Goal: Find specific page/section: Find specific page/section

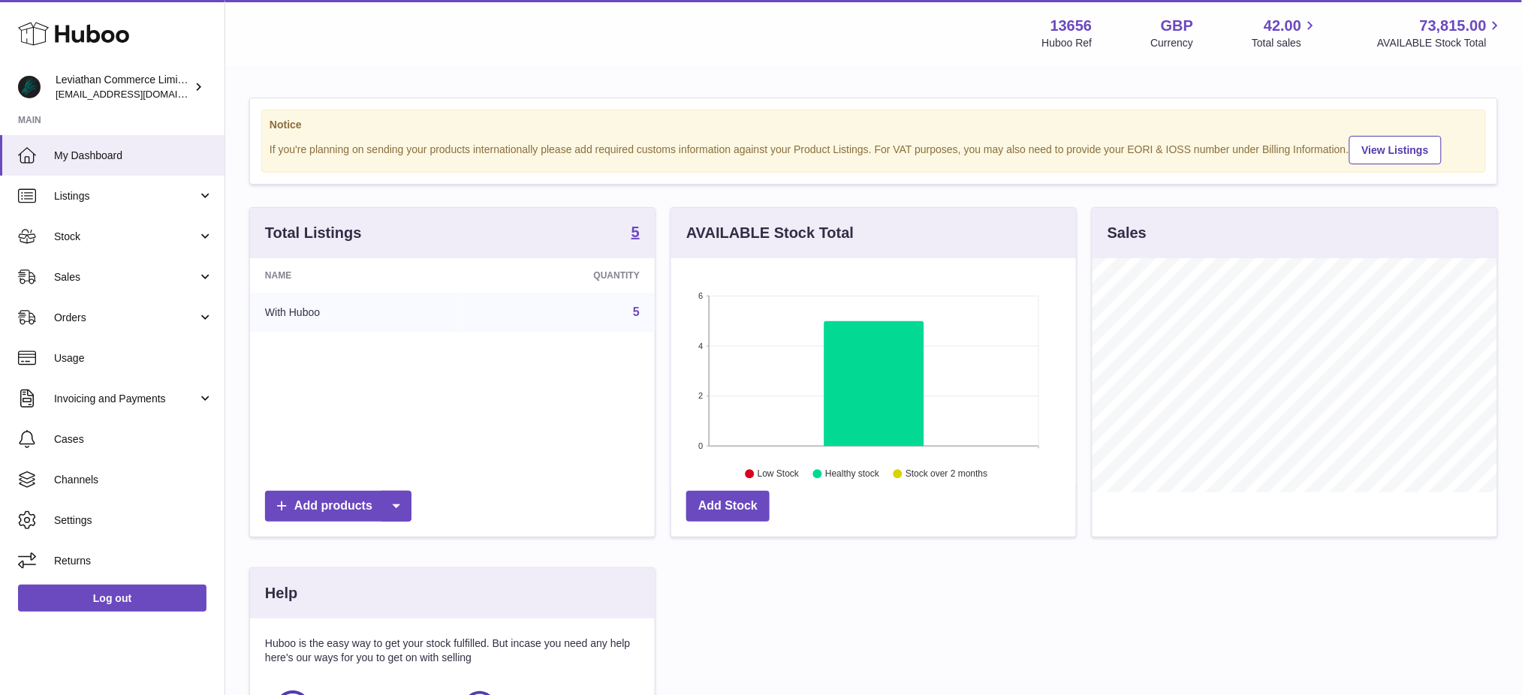
scroll to position [233, 405]
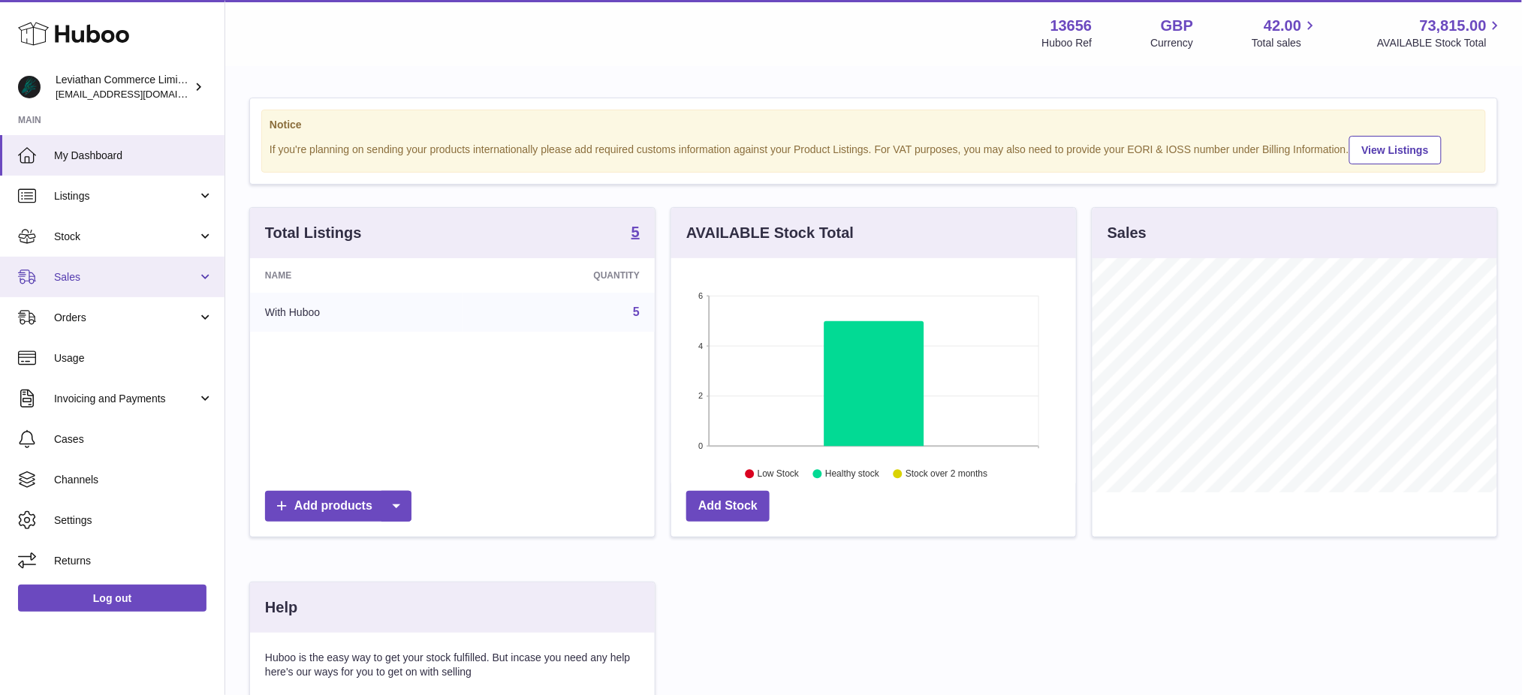
click at [110, 267] on link "Sales" at bounding box center [112, 277] width 224 height 41
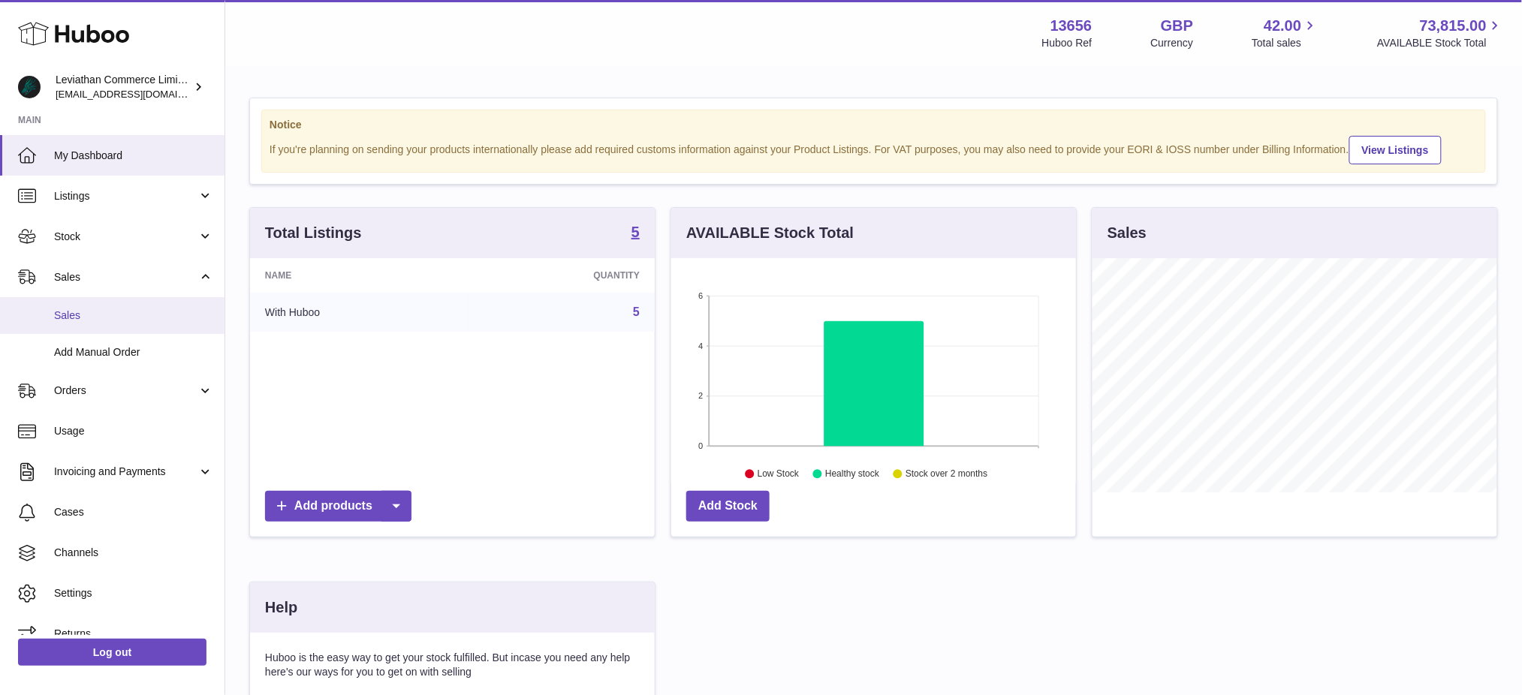
click at [108, 312] on span "Sales" at bounding box center [133, 316] width 159 height 14
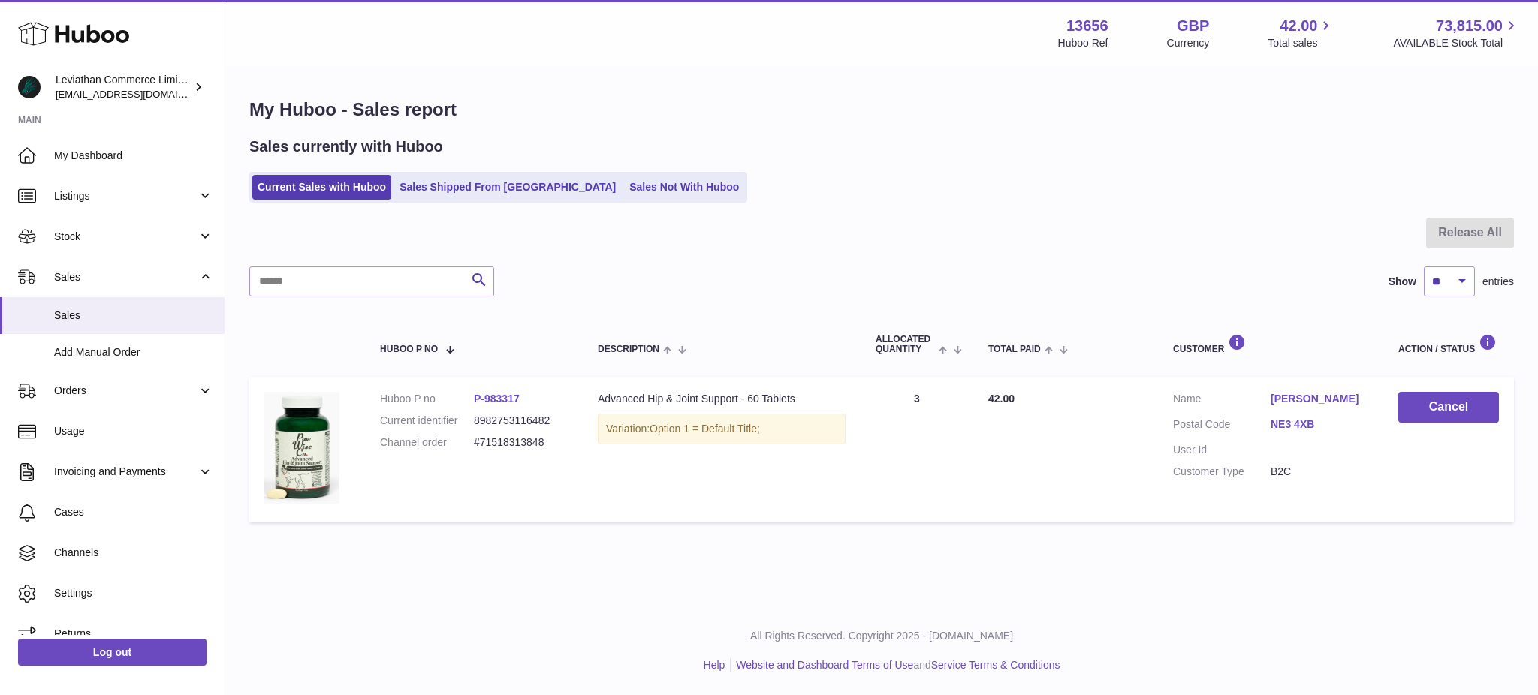
click at [562, 265] on div at bounding box center [881, 242] width 1264 height 49
click at [477, 188] on link "Sales Shipped From [GEOGRAPHIC_DATA]" at bounding box center [507, 187] width 227 height 25
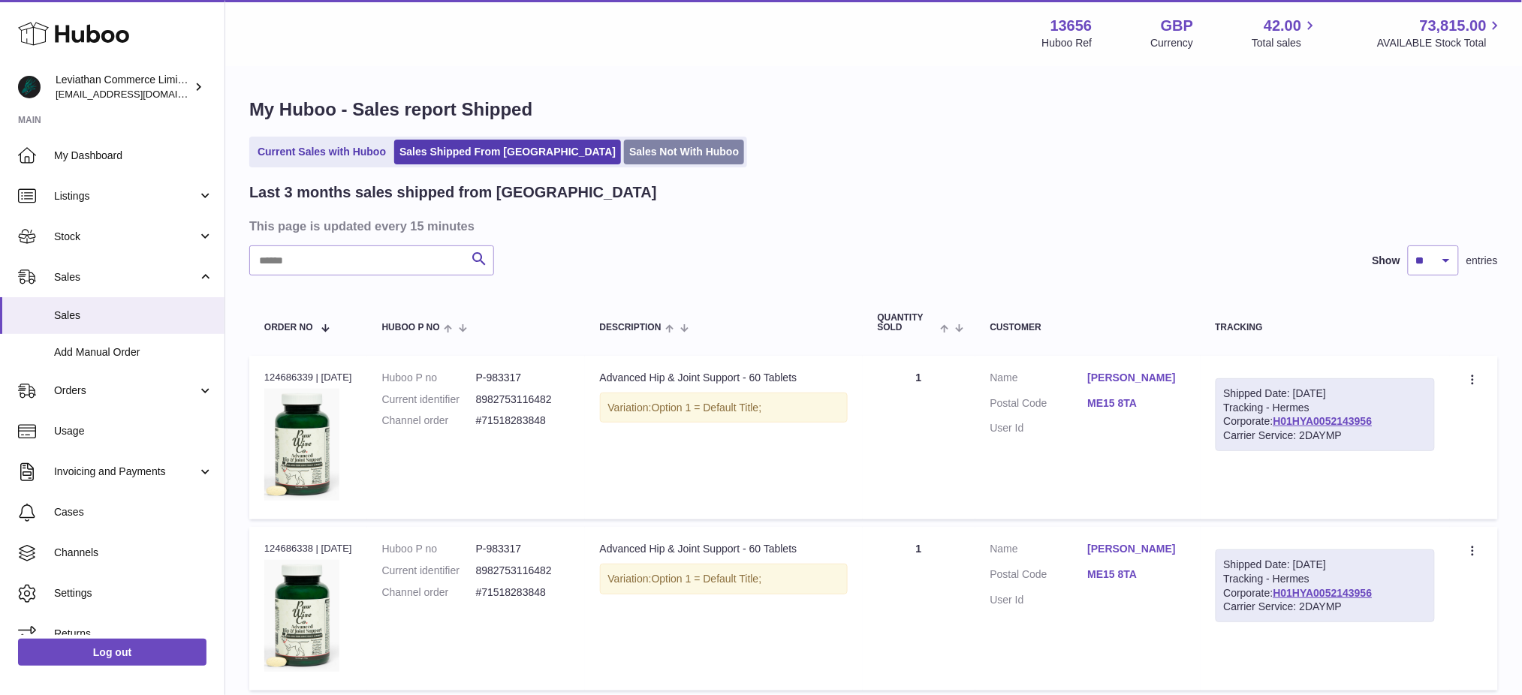
click at [624, 149] on link "Sales Not With Huboo" at bounding box center [684, 152] width 120 height 25
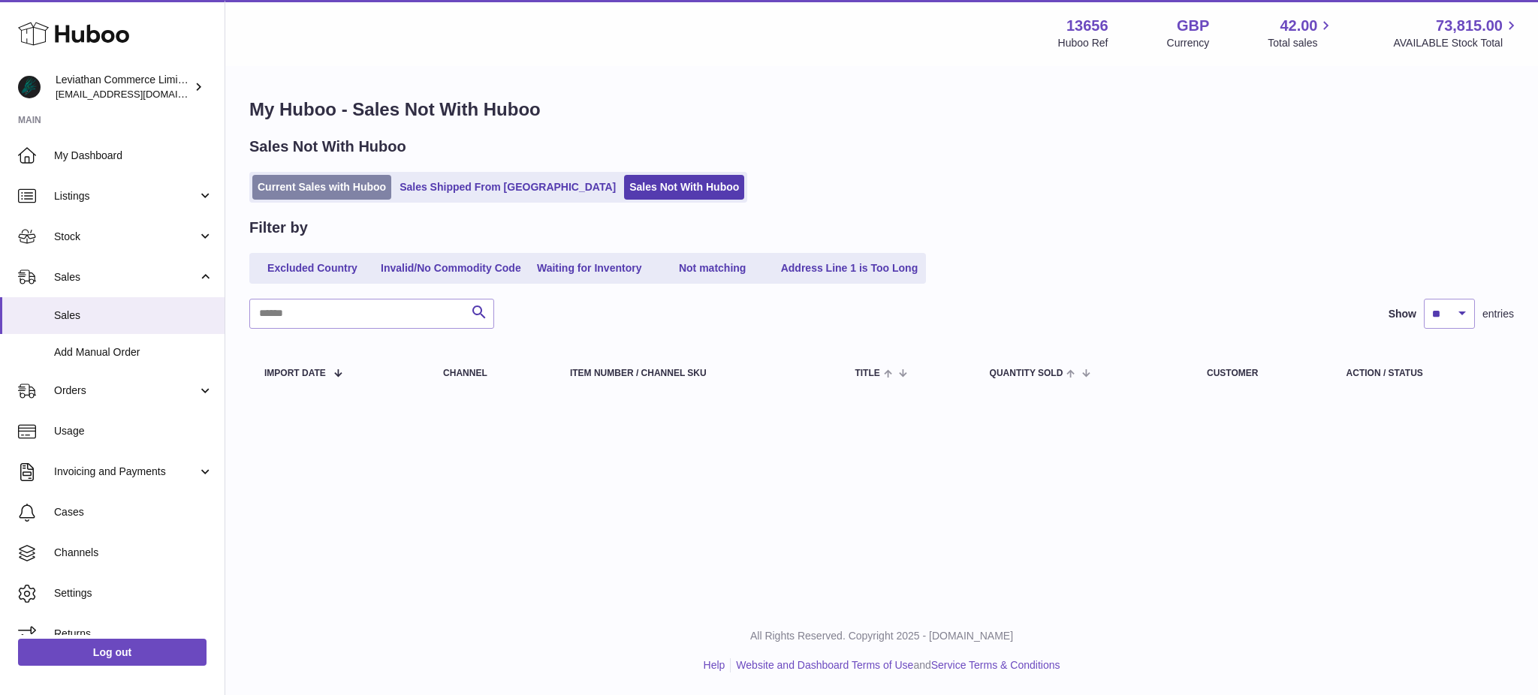
click at [339, 189] on link "Current Sales with Huboo" at bounding box center [321, 187] width 139 height 25
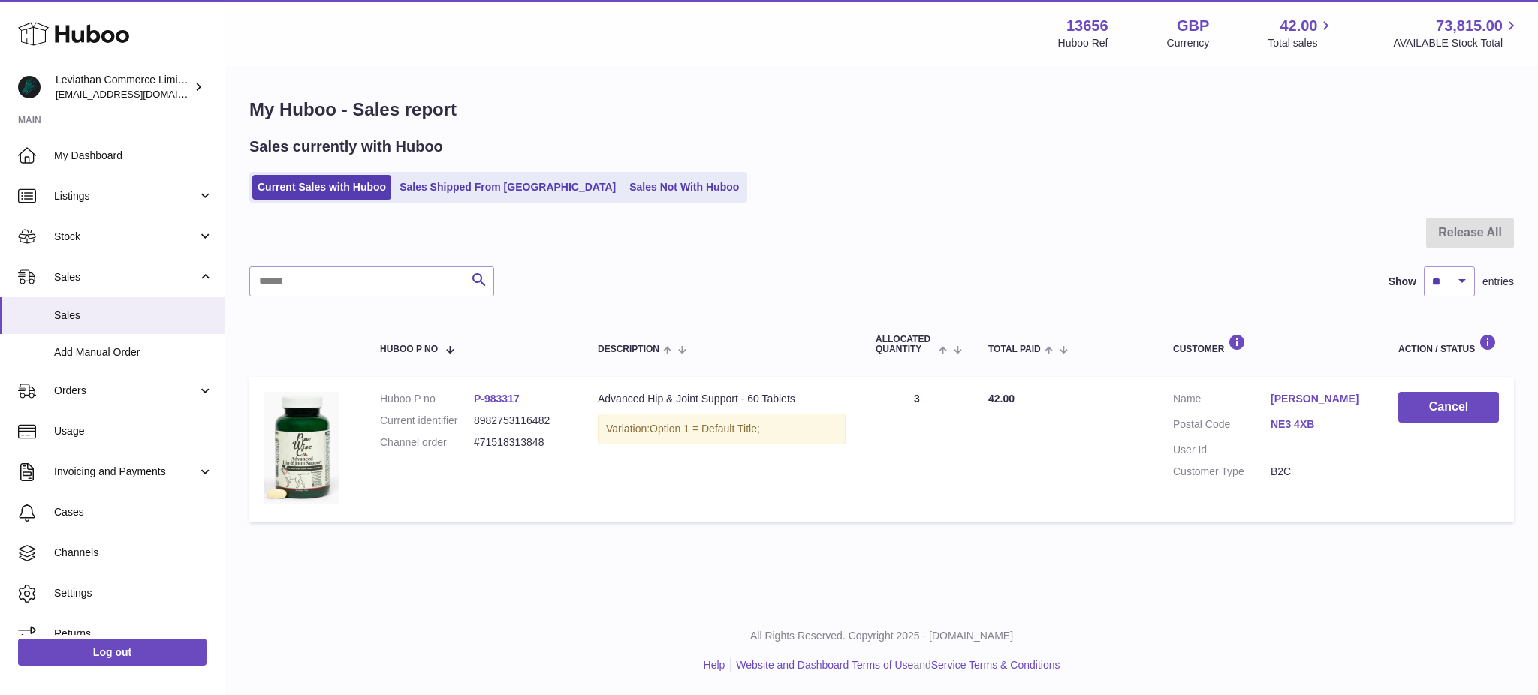
click at [709, 215] on div "My Huboo - Sales report Sales currently with Huboo Current Sales with Huboo Sal…" at bounding box center [881, 314] width 1312 height 492
click at [867, 86] on div "My Huboo - Sales report Sales currently with Huboo Current Sales with Huboo Sal…" at bounding box center [881, 314] width 1312 height 492
